Goal: Navigation & Orientation: Understand site structure

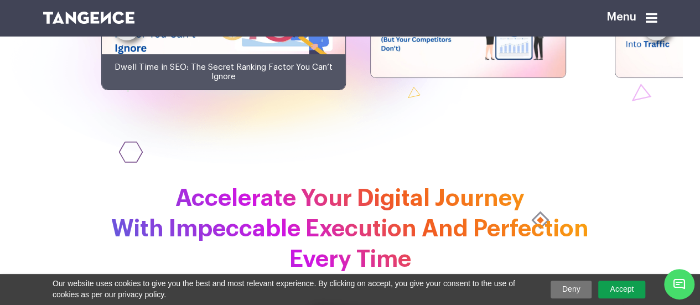
scroll to position [2356, 0]
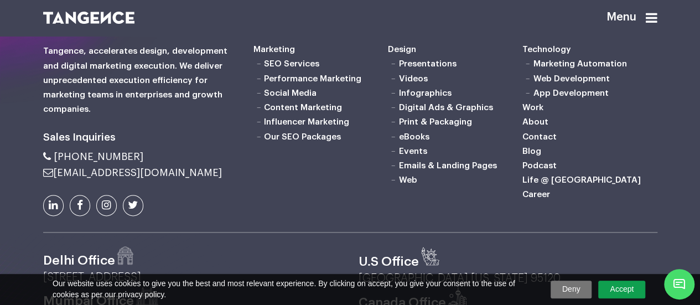
scroll to position [774, 0]
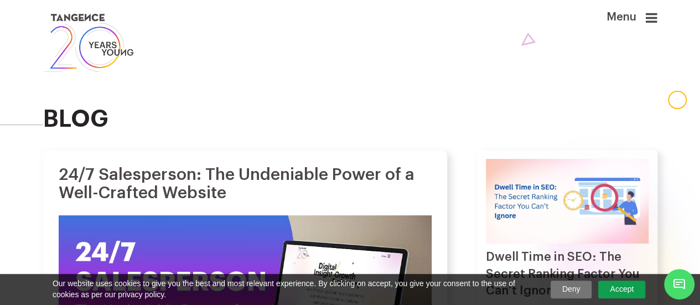
click at [613, 293] on link "Accept" at bounding box center [621, 289] width 47 height 18
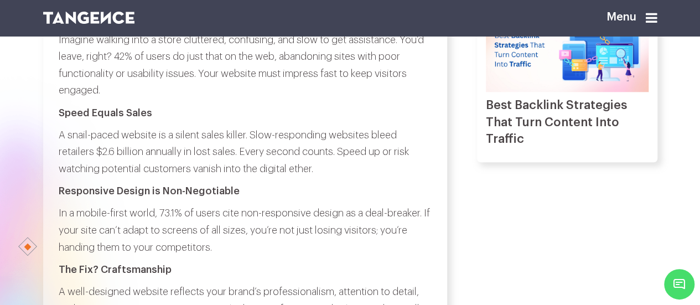
scroll to position [439, 0]
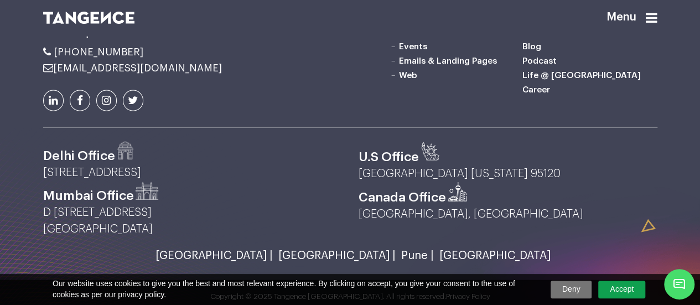
click at [616, 288] on link "Accept" at bounding box center [621, 289] width 47 height 18
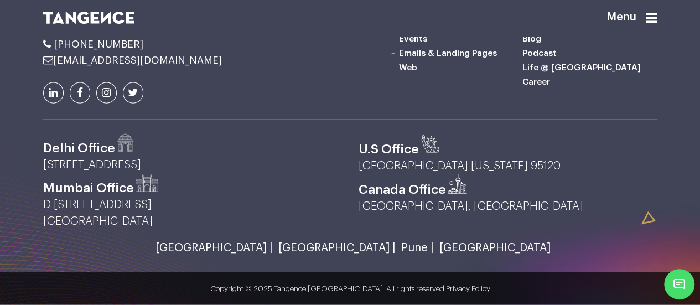
scroll to position [1257, 0]
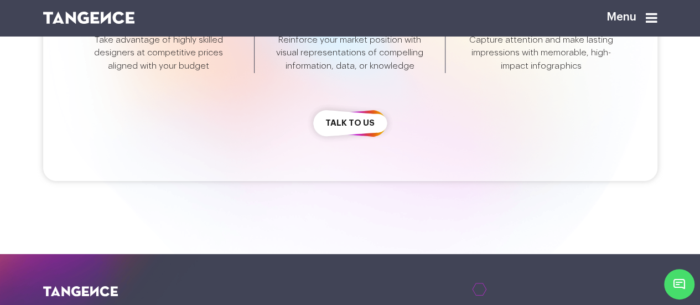
scroll to position [4314, 0]
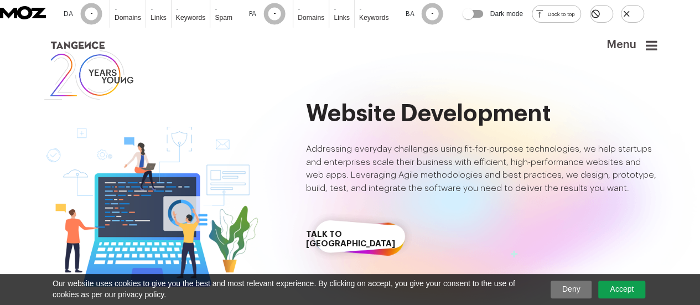
click at [624, 288] on link "Accept" at bounding box center [621, 289] width 47 height 18
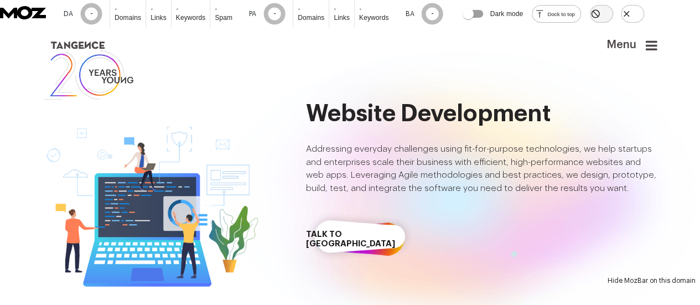
click at [600, 19] on icon "Hide MozBar on this domain" at bounding box center [595, 14] width 10 height 10
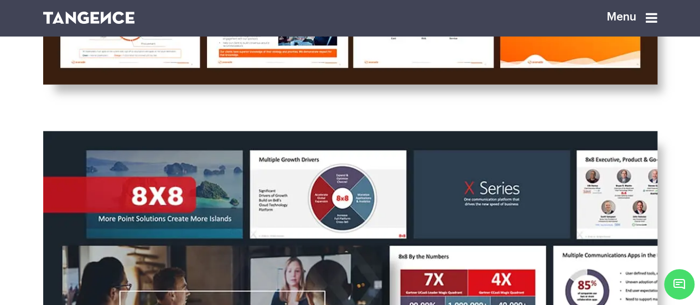
scroll to position [1549, 0]
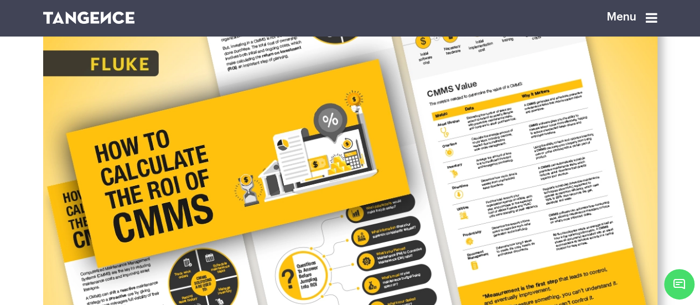
scroll to position [325, 0]
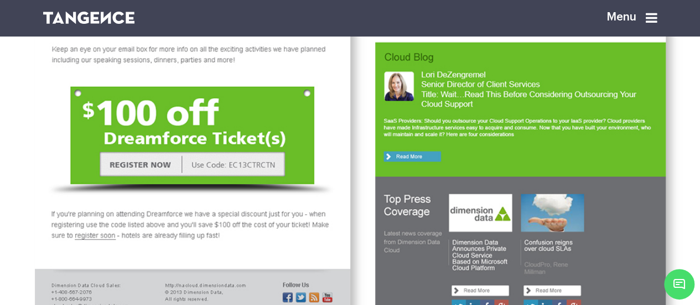
scroll to position [2368, 0]
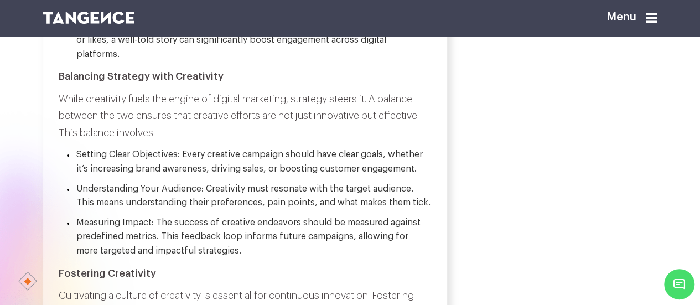
scroll to position [1438, 0]
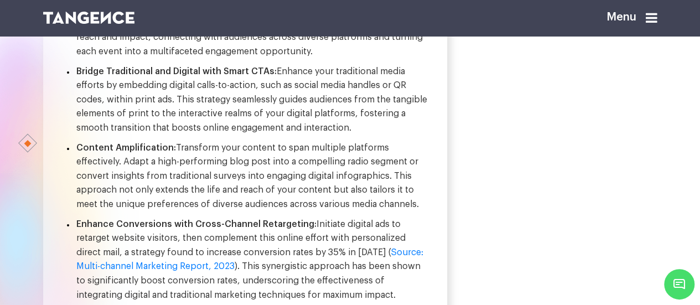
scroll to position [1446, 0]
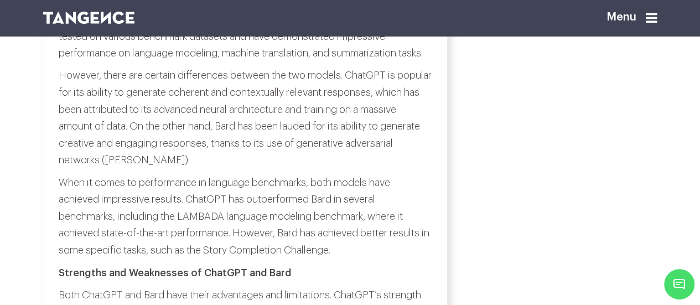
scroll to position [1070, 0]
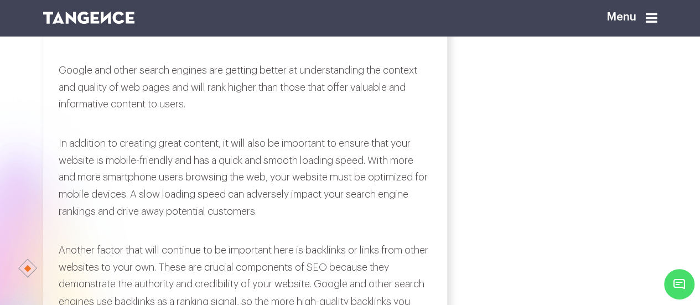
scroll to position [774, 0]
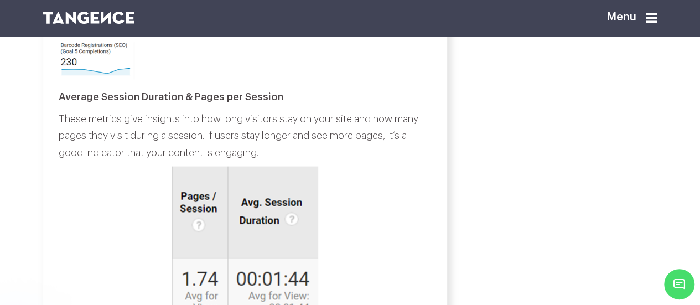
scroll to position [1162, 0]
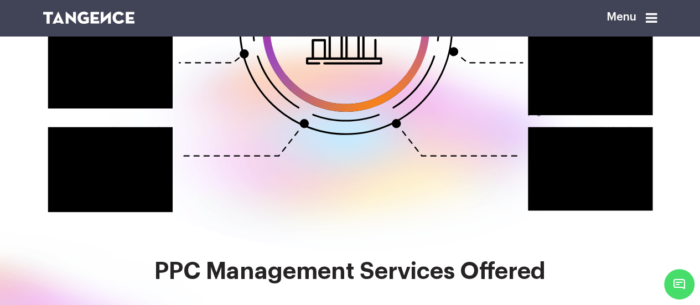
scroll to position [1336, 0]
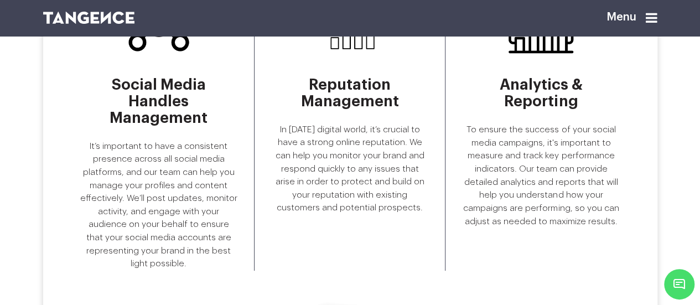
scroll to position [1989, 0]
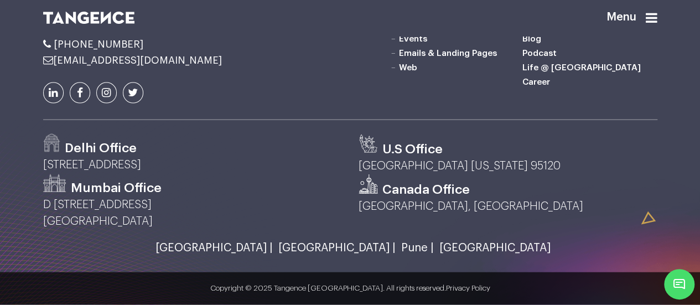
scroll to position [1271, 0]
